Goal: Task Accomplishment & Management: Manage account settings

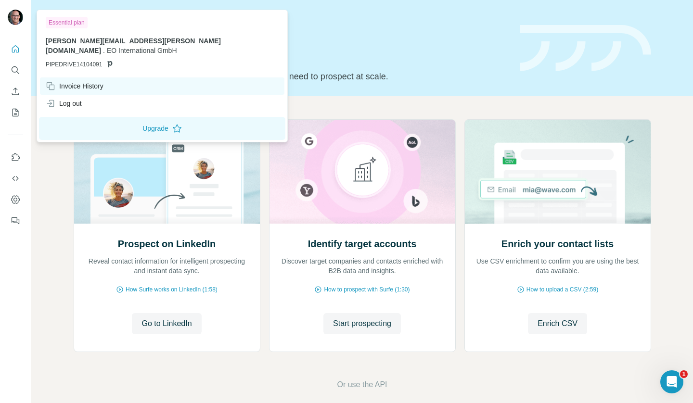
click at [87, 81] on div "Invoice History" at bounding box center [75, 86] width 58 height 10
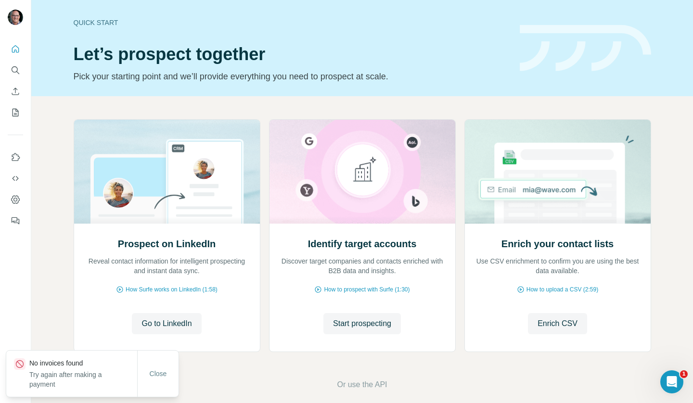
click at [13, 16] on img at bounding box center [15, 17] width 15 height 15
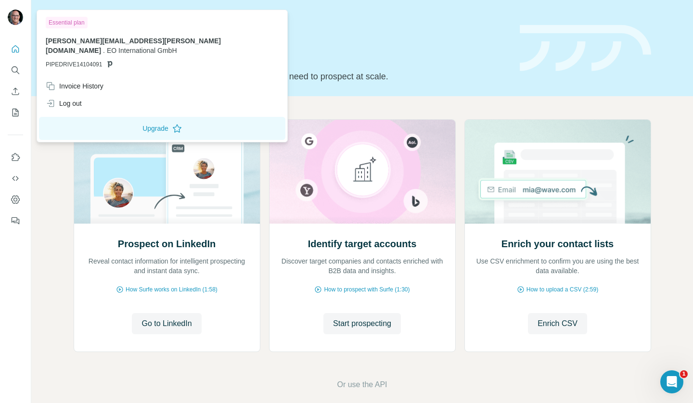
click at [571, 41] on img at bounding box center [585, 48] width 131 height 47
